Goal: Communication & Community: Ask a question

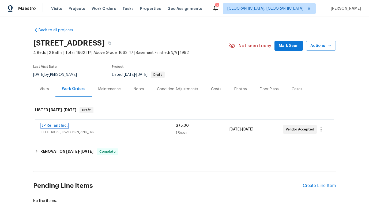
click at [62, 126] on link "JP Reliant Inc." at bounding box center [55, 126] width 26 height 4
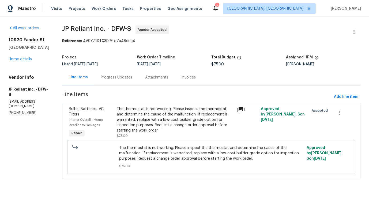
click at [117, 83] on div "Progress Updates" at bounding box center [116, 77] width 44 height 16
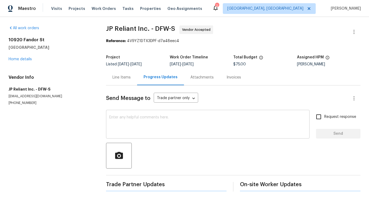
click at [141, 128] on textarea at bounding box center [207, 125] width 197 height 19
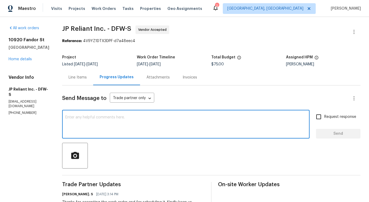
click at [130, 125] on textarea at bounding box center [185, 125] width 241 height 19
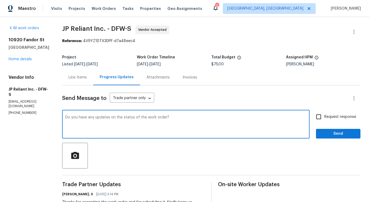
type textarea "Do you have any updates on the status of the work order?"
click at [325, 116] on span "Request response" at bounding box center [341, 117] width 32 height 6
click at [325, 116] on input "Request response" at bounding box center [318, 116] width 11 height 11
checkbox input "true"
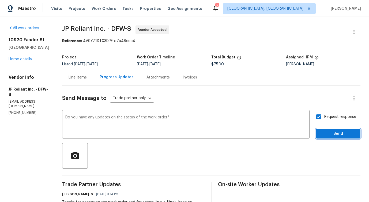
click at [333, 130] on button "Send" at bounding box center [338, 134] width 44 height 10
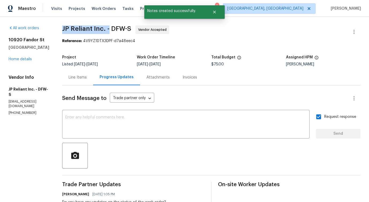
drag, startPoint x: 63, startPoint y: 28, endPoint x: 112, endPoint y: 28, distance: 48.8
click at [112, 28] on div "All work orders [STREET_ADDRESS] Home details Vendor Info JP Reliant Inc. - DFW…" at bounding box center [184, 166] width 369 height 298
copy span "JP Reliant Inc. -"
